Goal: Information Seeking & Learning: Learn about a topic

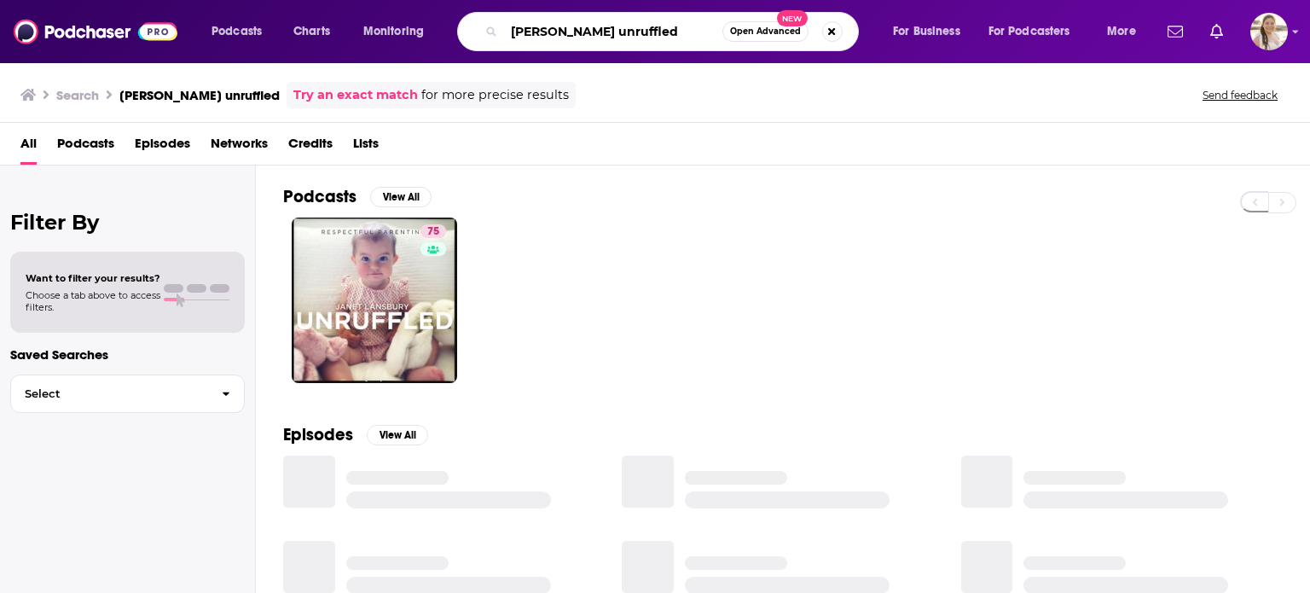
click at [635, 26] on input "[PERSON_NAME] unruffled" at bounding box center [613, 31] width 218 height 27
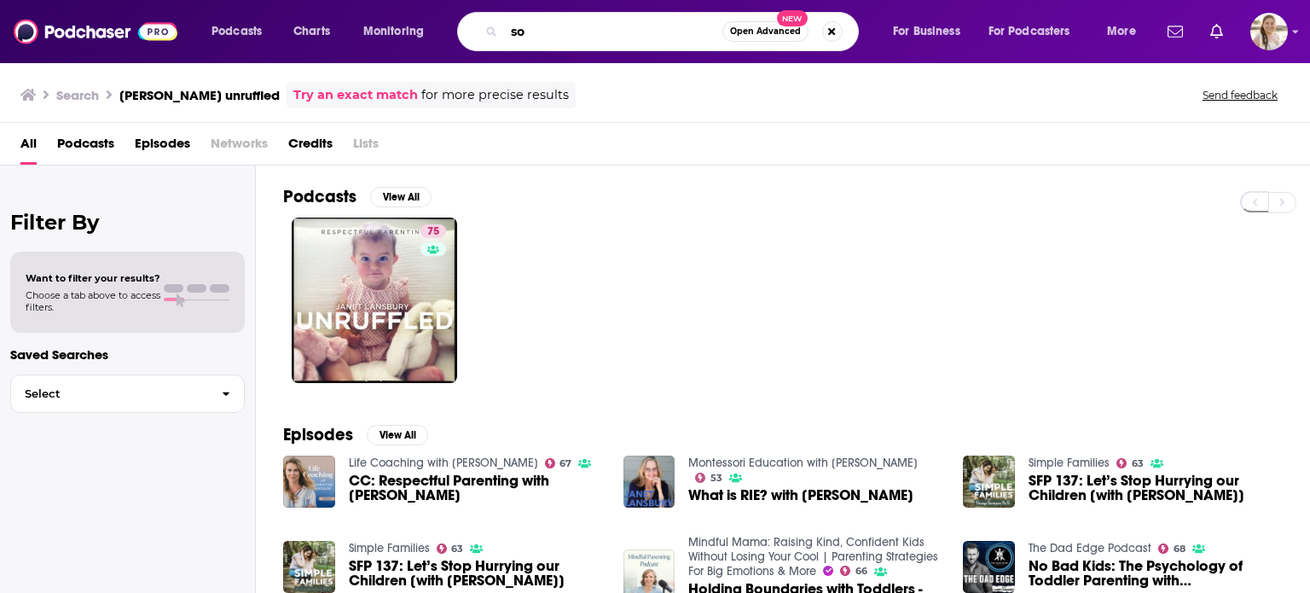
type input "s"
type input "dodger talk"
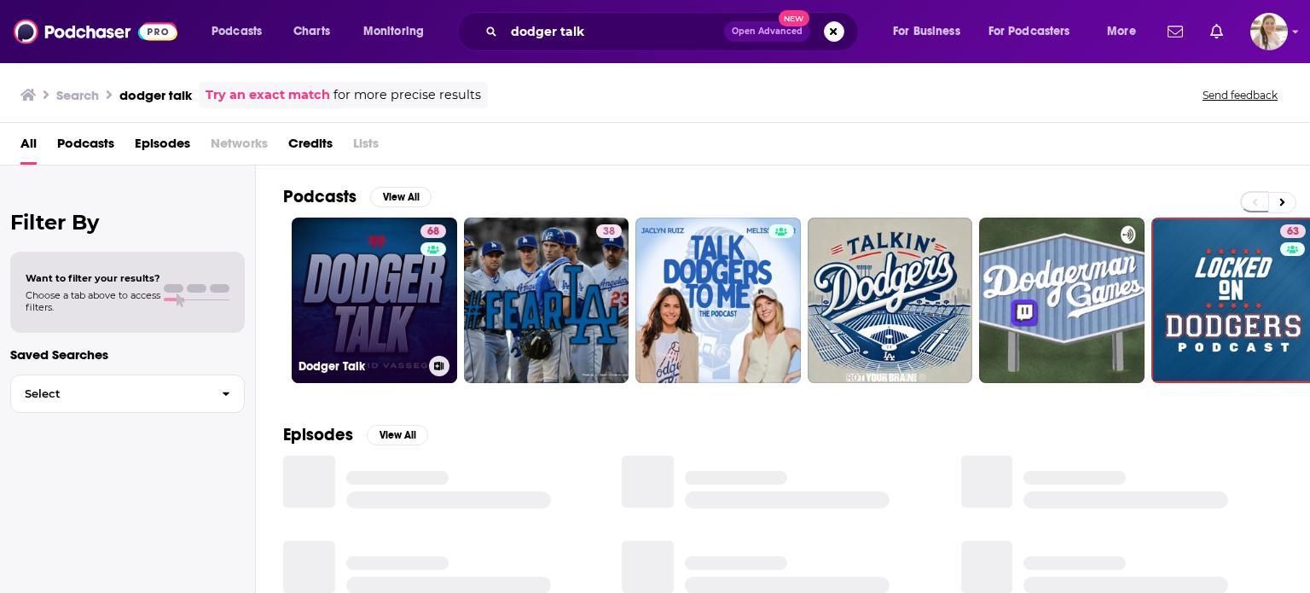
click at [388, 257] on link "68 Dodger Talk" at bounding box center [374, 299] width 165 height 165
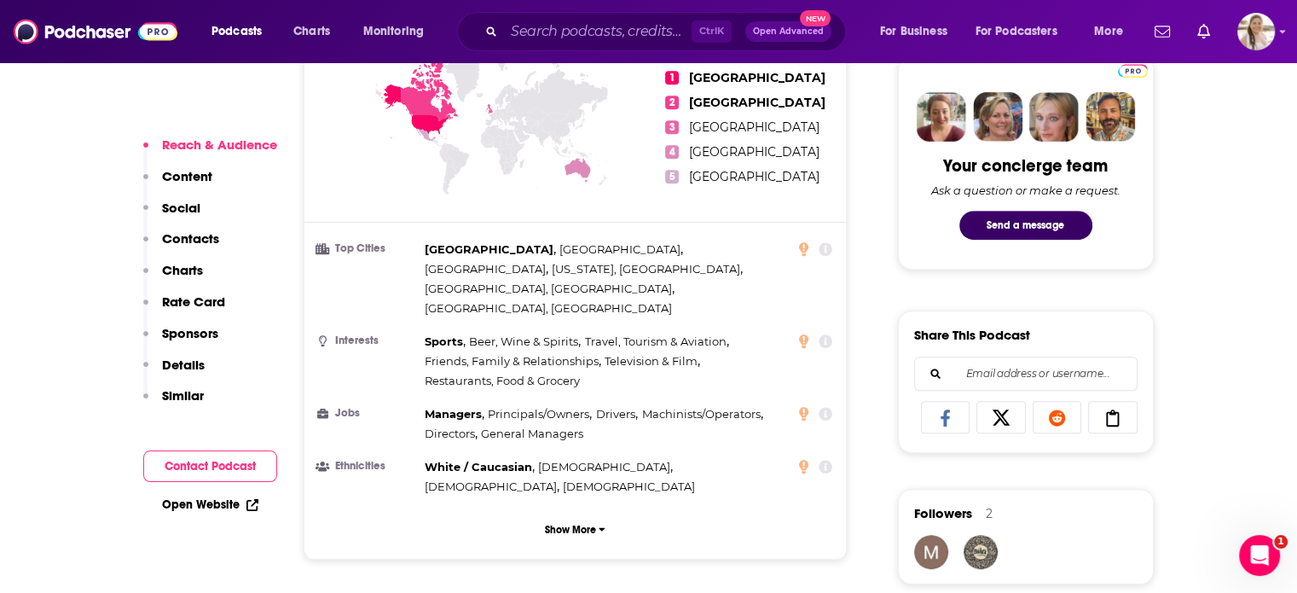
scroll to position [848, 0]
